Goal: Task Accomplishment & Management: Use online tool/utility

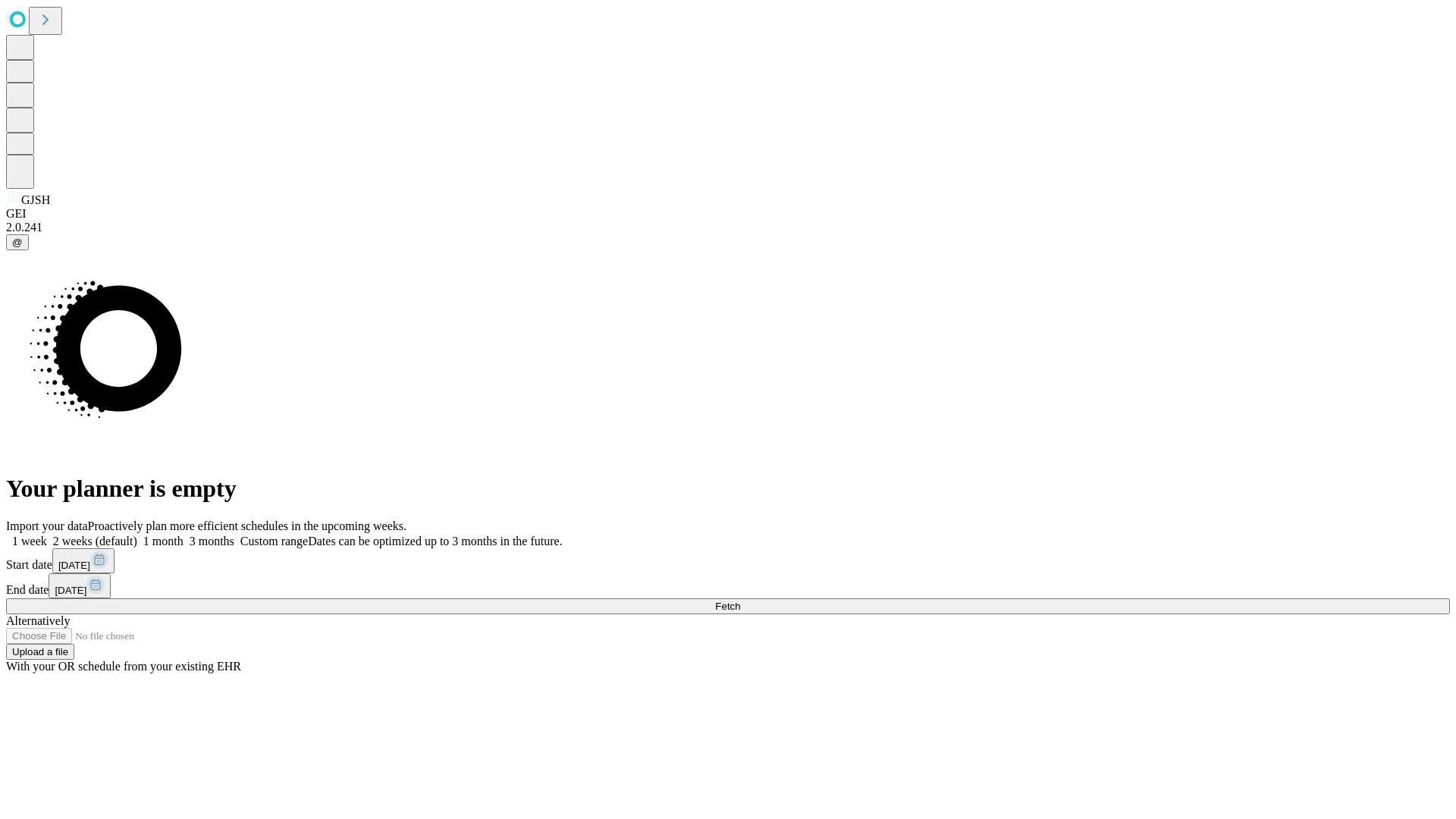
click at [740, 600] on span "Fetch" at bounding box center [727, 606] width 25 height 11
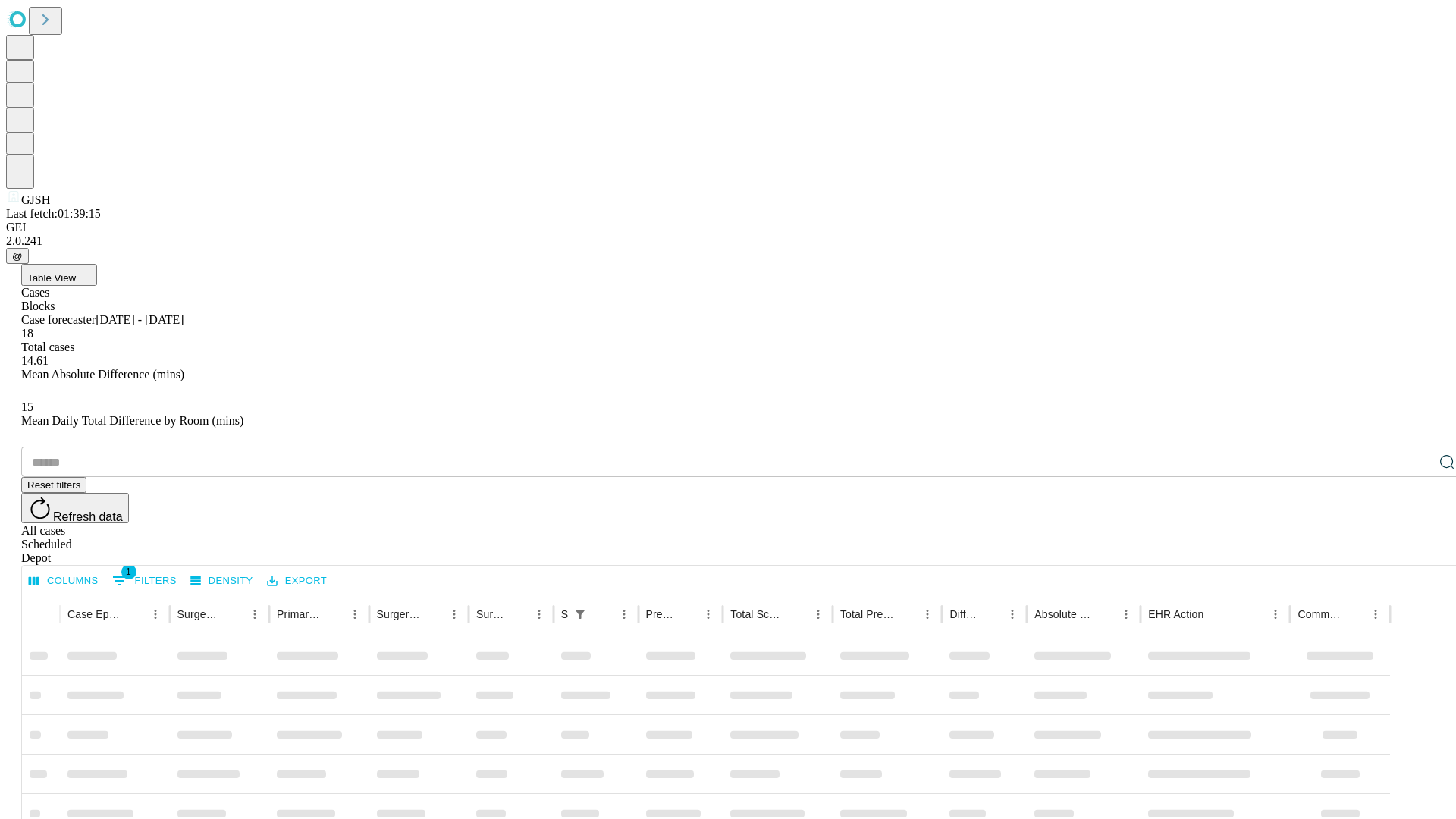
click at [1417, 552] on div "Depot" at bounding box center [743, 558] width 1443 height 13
